Goal: Task Accomplishment & Management: Use online tool/utility

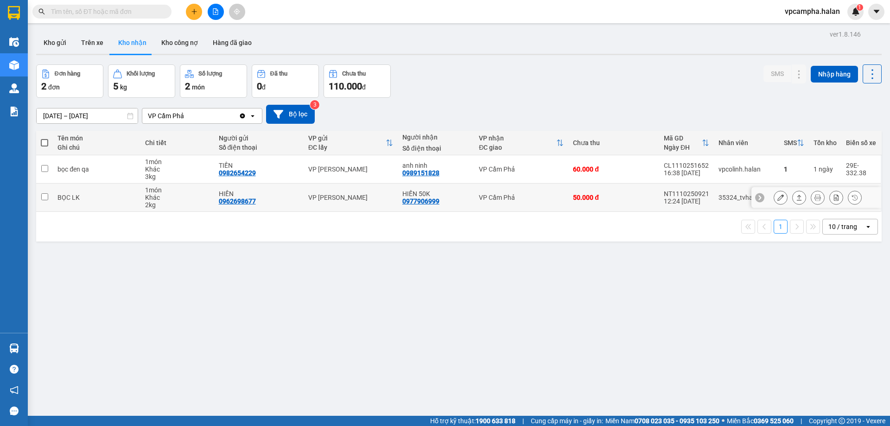
drag, startPoint x: 43, startPoint y: 197, endPoint x: 86, endPoint y: 198, distance: 42.7
click at [43, 197] on input "checkbox" at bounding box center [44, 196] width 7 height 7
checkbox input "true"
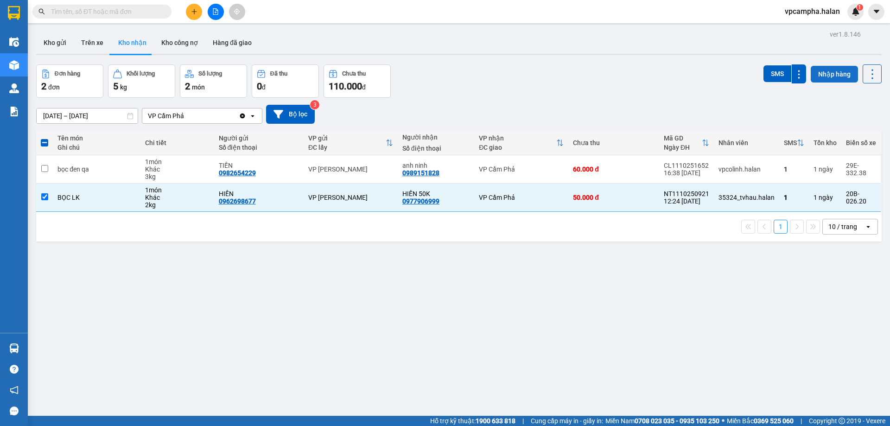
click at [825, 76] on button "Nhập hàng" at bounding box center [834, 74] width 47 height 17
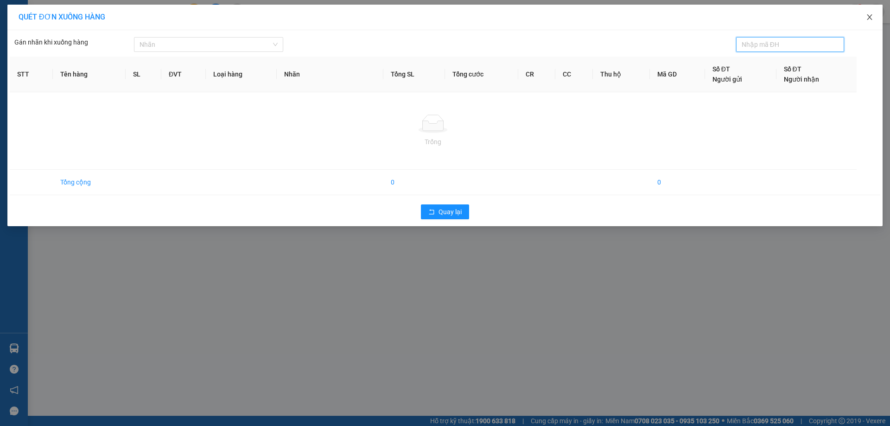
click at [870, 13] on span "Close" at bounding box center [869, 18] width 26 height 26
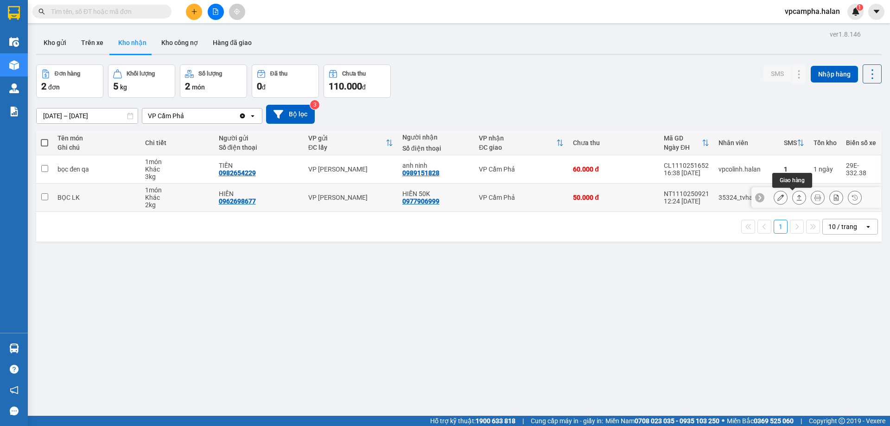
click at [797, 196] on icon at bounding box center [799, 198] width 5 height 6
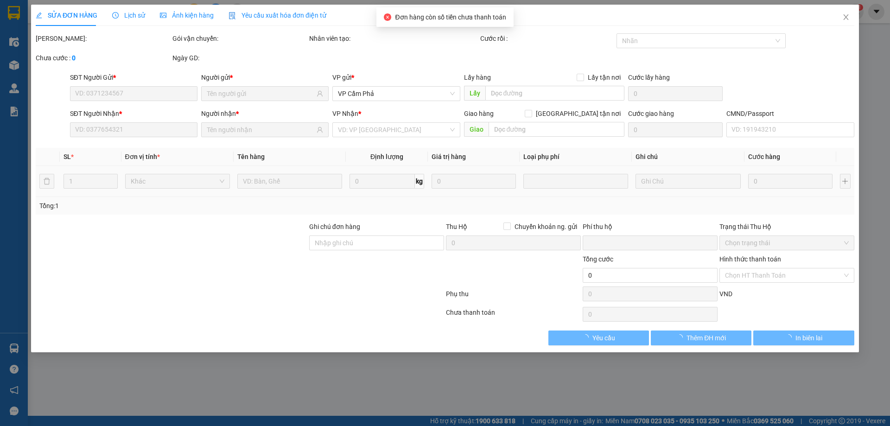
type input "0962698677"
type input "HIỀN"
type input "0977906999"
type input "HIỀN 50K"
type input "0"
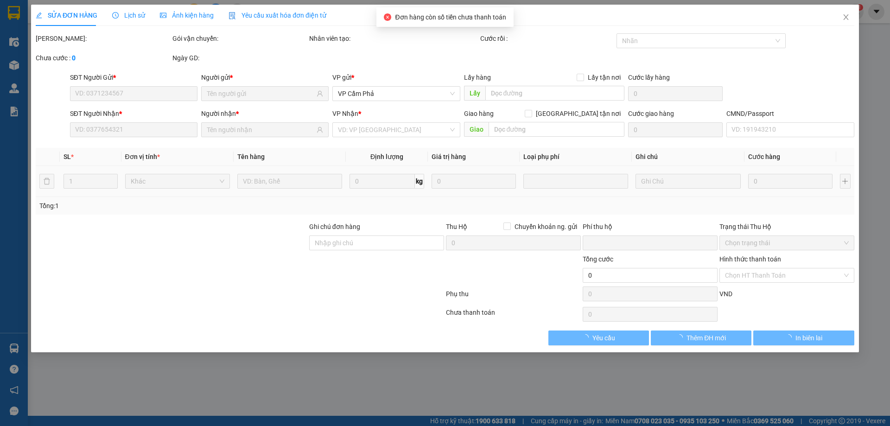
type input "50.000"
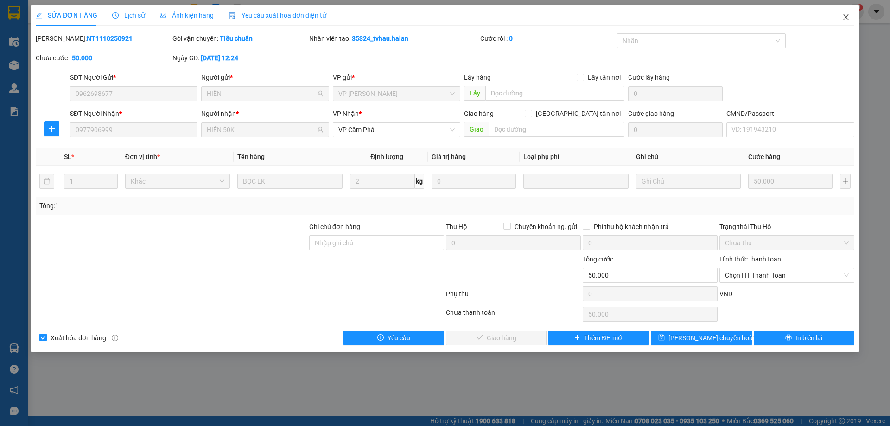
click at [844, 15] on icon "close" at bounding box center [845, 16] width 7 height 7
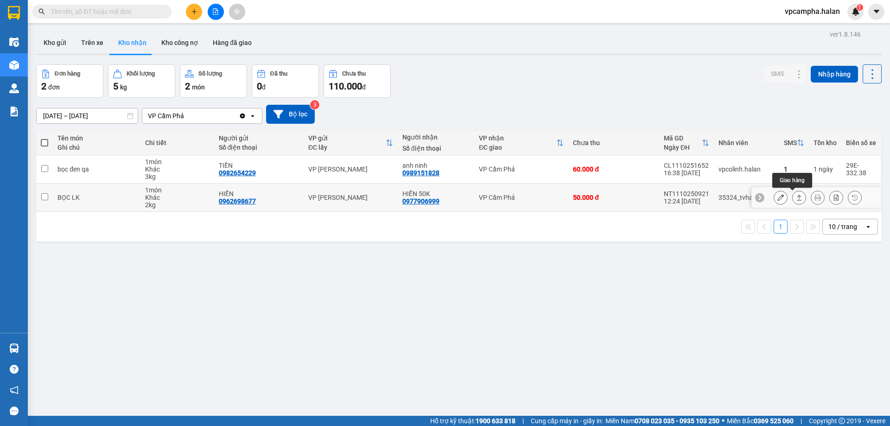
click at [796, 195] on icon at bounding box center [799, 197] width 6 height 6
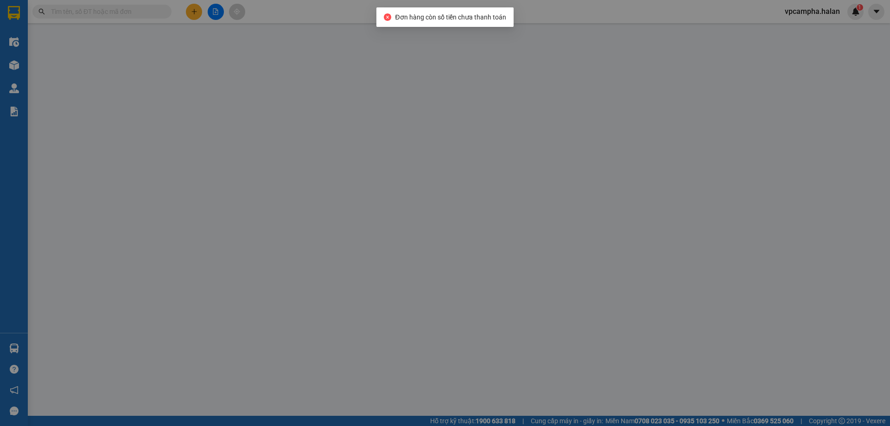
type input "0962698677"
type input "HIỀN"
type input "0977906999"
type input "HIỀN 50K"
type input "0"
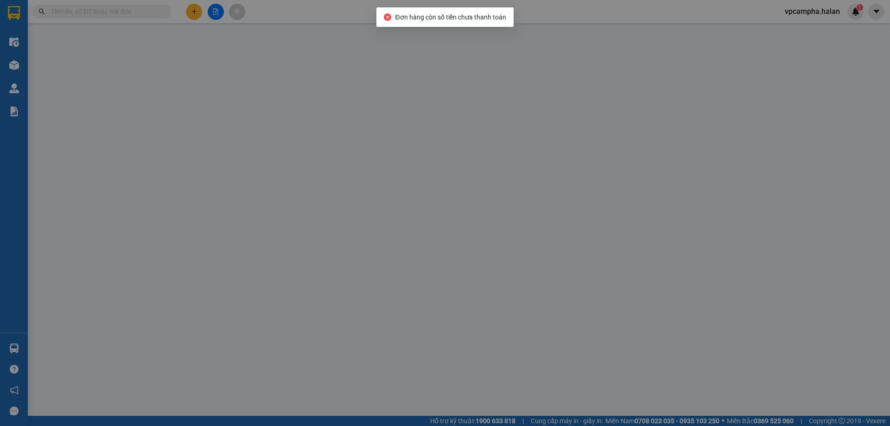
type input "50.000"
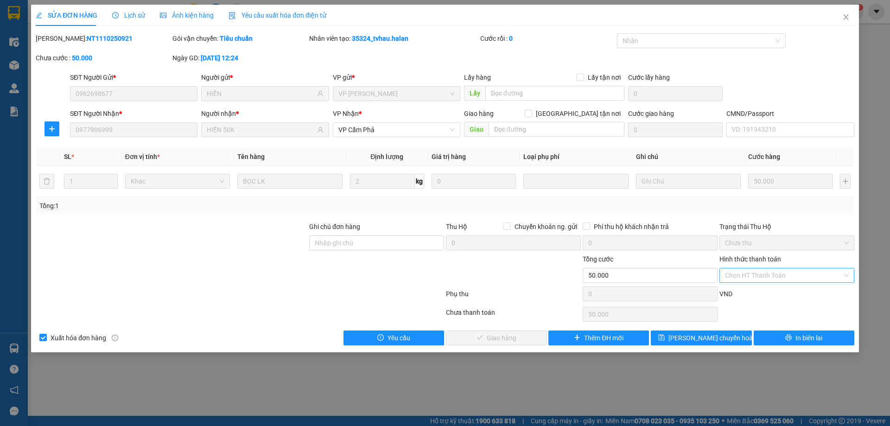
click at [846, 273] on div "Chọn HT Thanh Toán" at bounding box center [786, 275] width 135 height 15
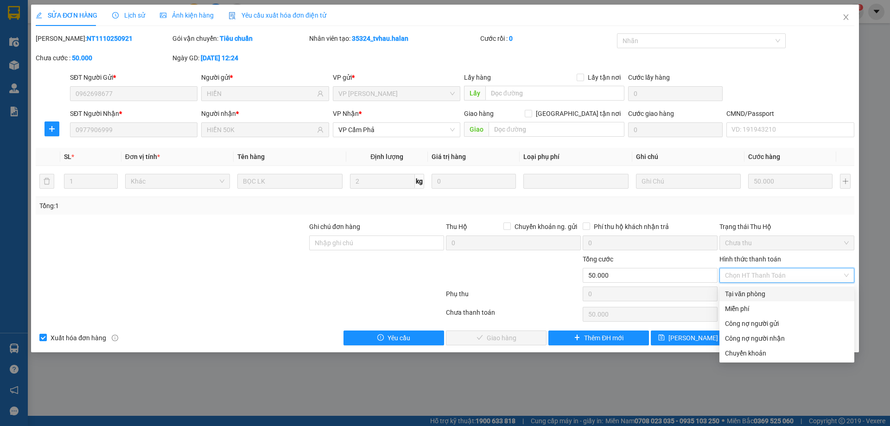
click at [799, 291] on div "Tại văn phòng" at bounding box center [787, 294] width 124 height 10
type input "0"
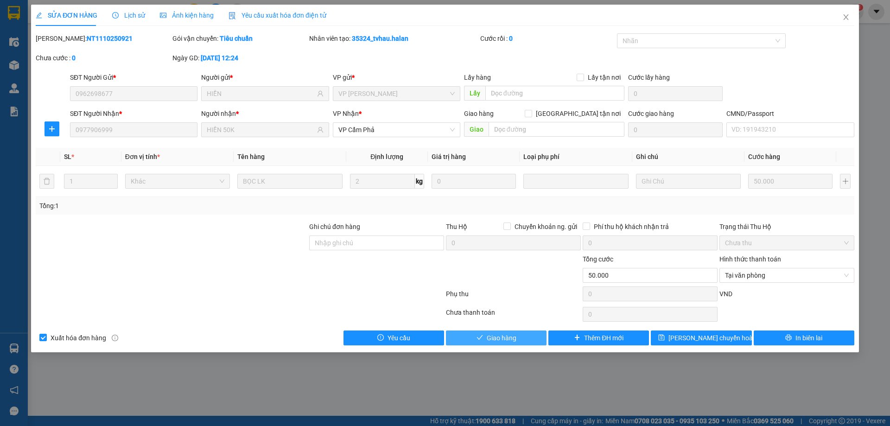
click at [504, 340] on span "Giao hàng" at bounding box center [502, 338] width 30 height 10
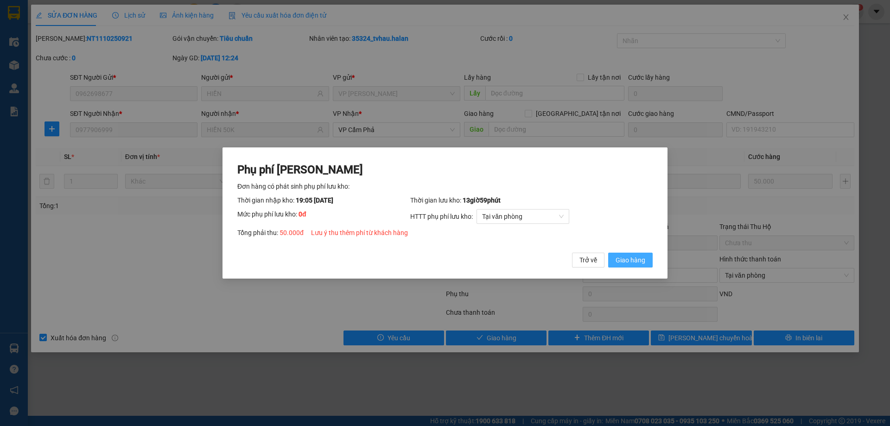
click at [631, 262] on span "Giao hàng" at bounding box center [630, 260] width 30 height 10
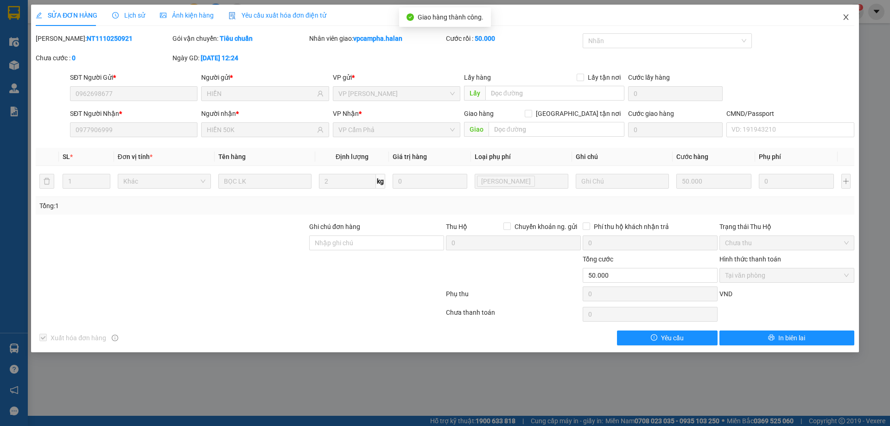
click at [843, 17] on icon "close" at bounding box center [845, 16] width 7 height 7
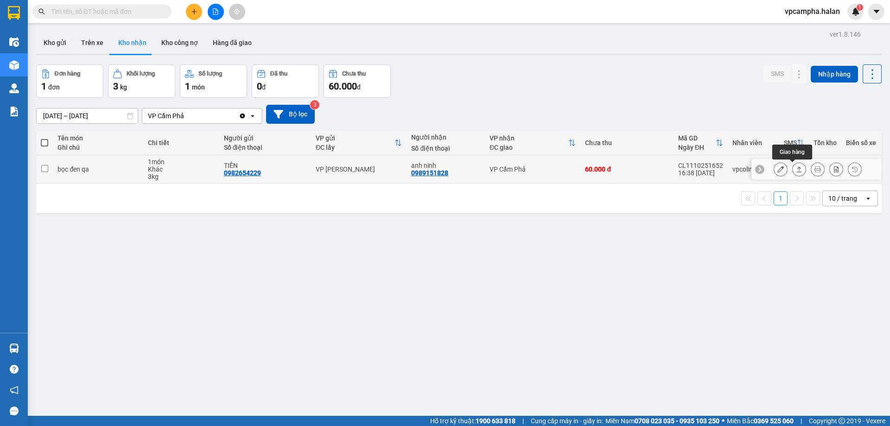
click at [793, 165] on button at bounding box center [799, 169] width 13 height 16
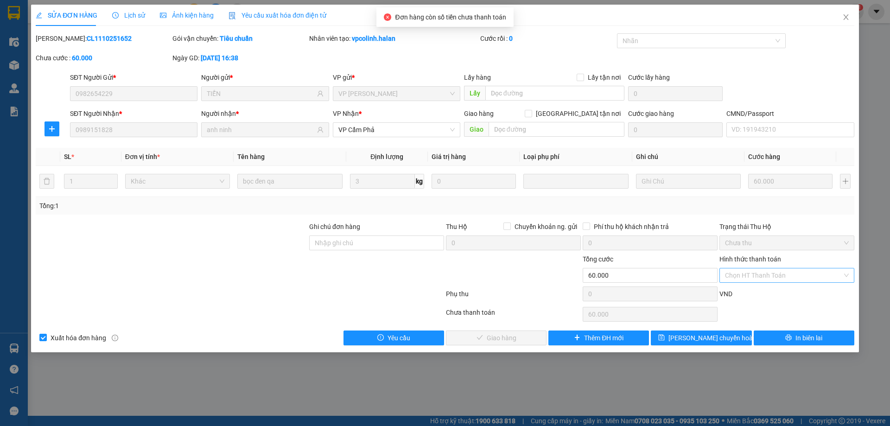
click at [849, 275] on div "Chọn HT Thanh Toán" at bounding box center [786, 275] width 135 height 15
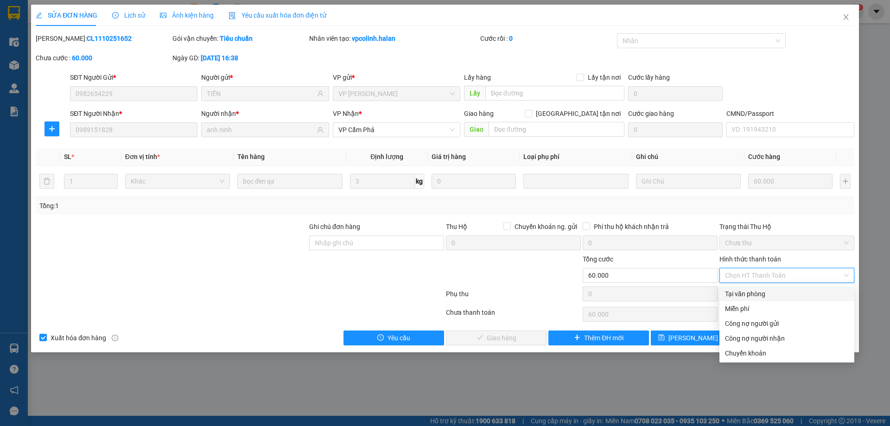
click at [801, 290] on div "Tại văn phòng" at bounding box center [787, 294] width 124 height 10
type input "0"
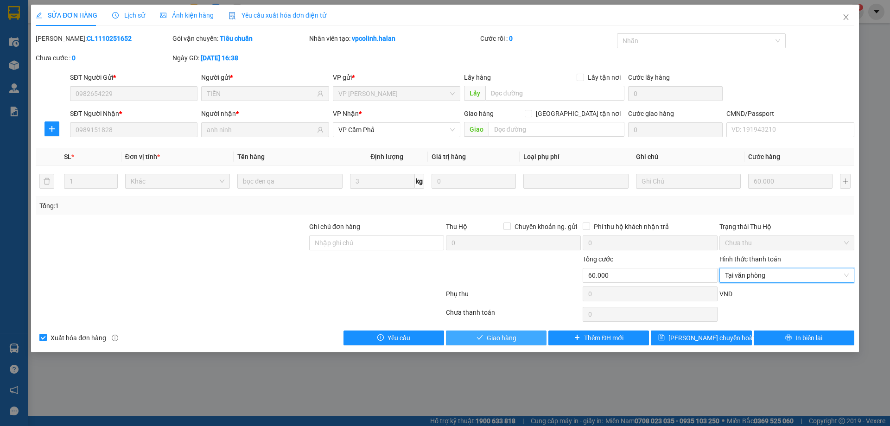
click at [514, 343] on button "Giao hàng" at bounding box center [496, 337] width 101 height 15
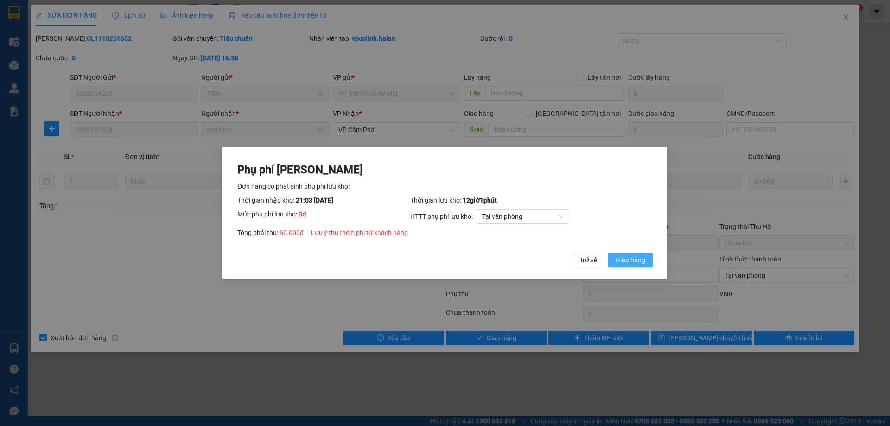
click at [631, 260] on span "Giao hàng" at bounding box center [630, 260] width 30 height 10
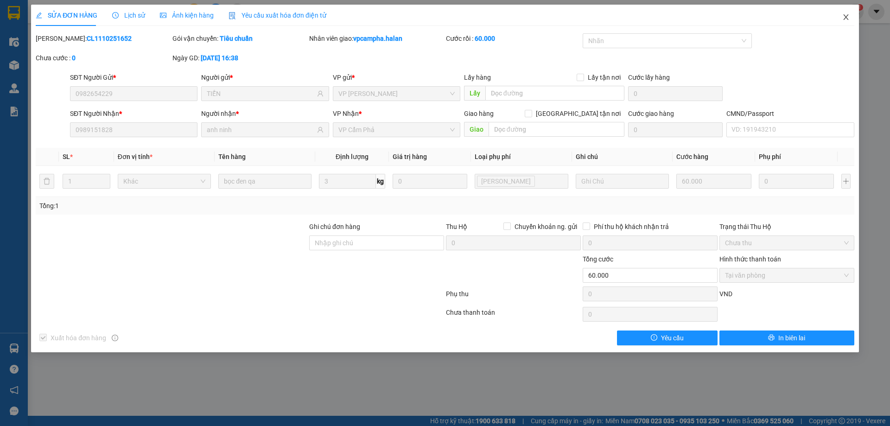
click at [838, 19] on span "Close" at bounding box center [846, 18] width 26 height 26
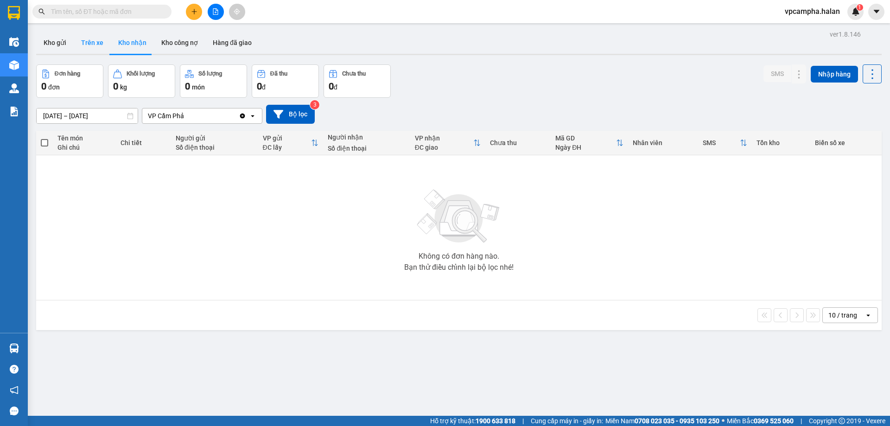
click at [95, 38] on button "Trên xe" at bounding box center [92, 43] width 37 height 22
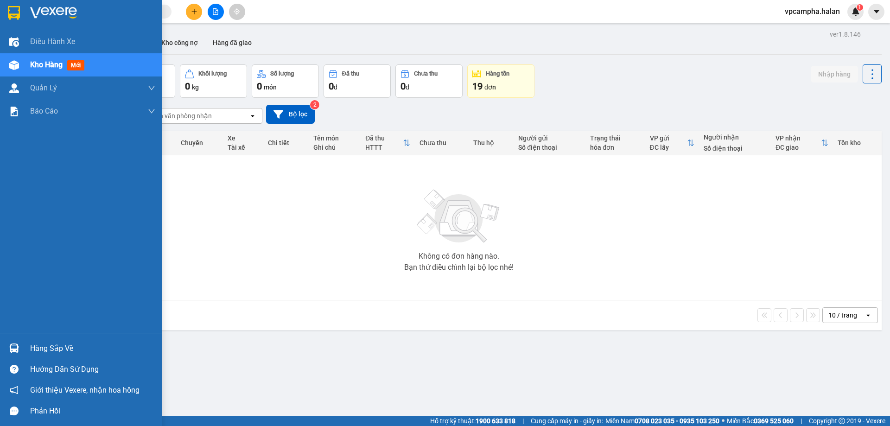
click at [50, 347] on div "Hàng sắp về" at bounding box center [92, 349] width 125 height 14
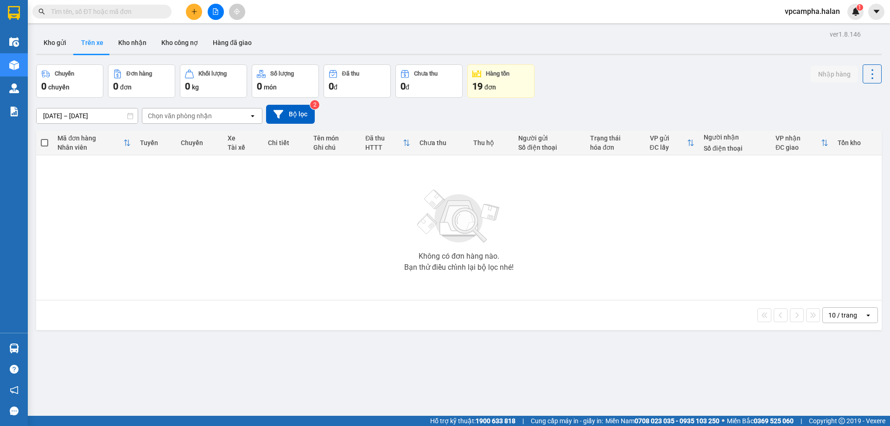
click at [470, 358] on section "Kết quả tìm kiếm ( 0 ) Bộ lọc No Data vpcampha.halan 1 Điều hành xe Kho hàng mớ…" at bounding box center [445, 213] width 890 height 426
click at [138, 42] on button "Kho nhận" at bounding box center [132, 43] width 43 height 22
type input "[DATE] – [DATE]"
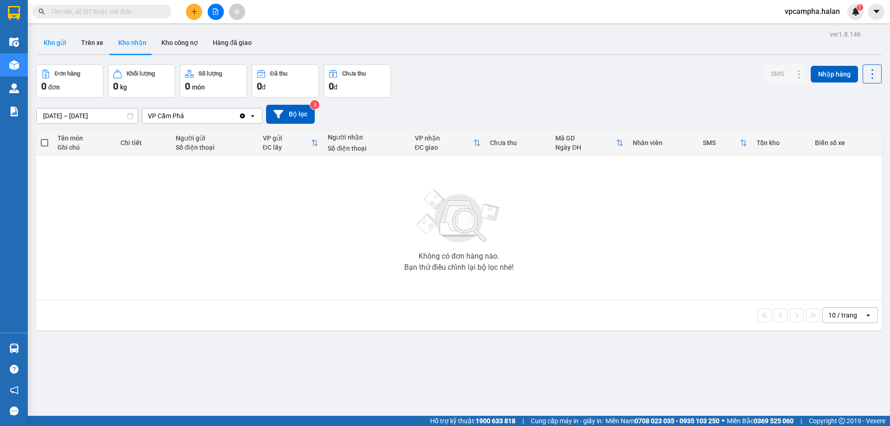
click at [59, 41] on button "Kho gửi" at bounding box center [55, 43] width 38 height 22
